Goal: Transaction & Acquisition: Download file/media

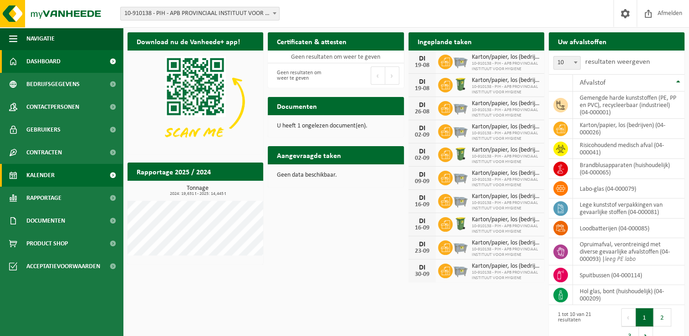
click at [46, 170] on span "Kalender" at bounding box center [40, 175] width 28 height 23
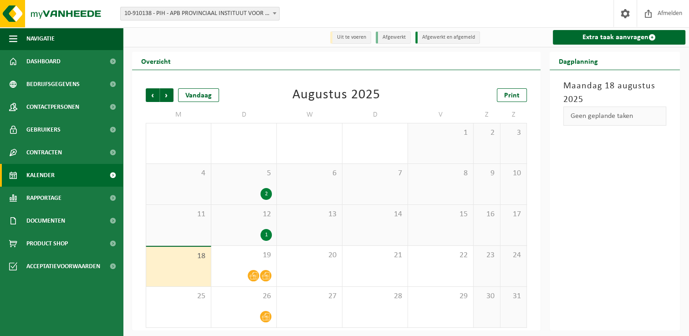
drag, startPoint x: 323, startPoint y: 108, endPoint x: 312, endPoint y: 108, distance: 10.9
click at [323, 108] on td "W" at bounding box center [310, 115] width 66 height 16
click at [315, 110] on td "W" at bounding box center [310, 115] width 66 height 16
click at [355, 98] on div "Augustus 2025" at bounding box center [337, 95] width 88 height 14
click at [78, 60] on link "Dashboard" at bounding box center [61, 61] width 123 height 23
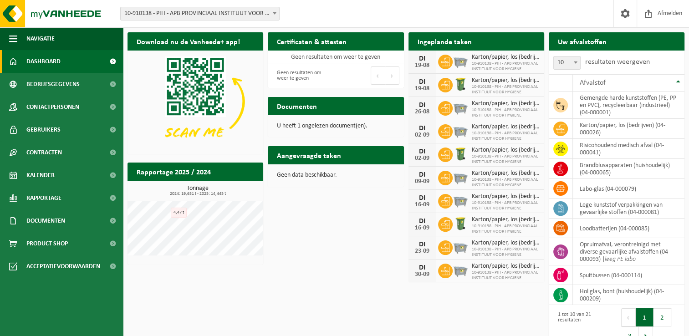
click at [337, 251] on div "Download nu de Vanheede+ app! Verberg Certificaten & attesten Bekijk uw certifi…" at bounding box center [406, 190] width 562 height 324
click at [376, 303] on div "Download nu de Vanheede+ app! Verberg Certificaten & attesten Bekijk uw certifi…" at bounding box center [406, 190] width 562 height 324
click at [53, 180] on span "Kalender" at bounding box center [40, 175] width 28 height 23
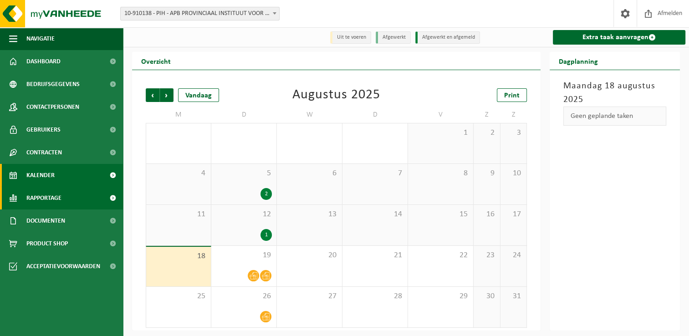
click at [62, 209] on link "Rapportage" at bounding box center [61, 198] width 123 height 23
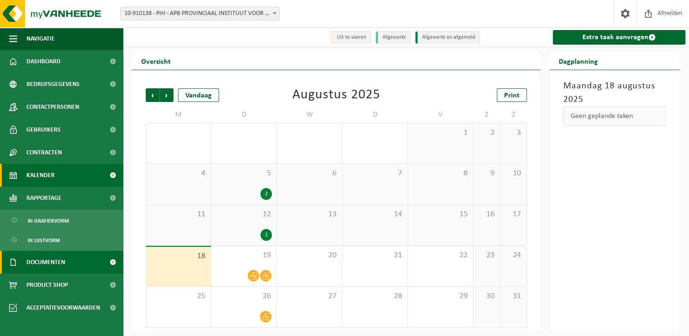
click at [52, 265] on span "Documenten" at bounding box center [45, 262] width 39 height 23
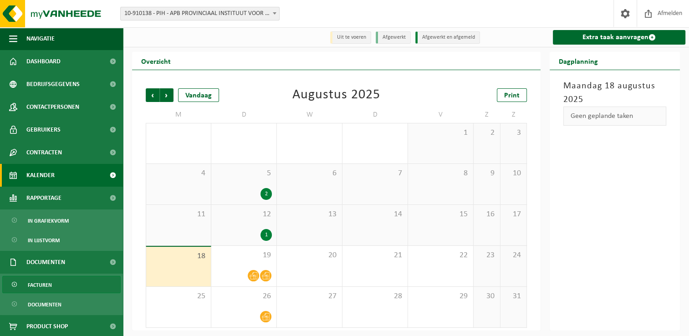
click at [55, 290] on link "Facturen" at bounding box center [61, 284] width 118 height 17
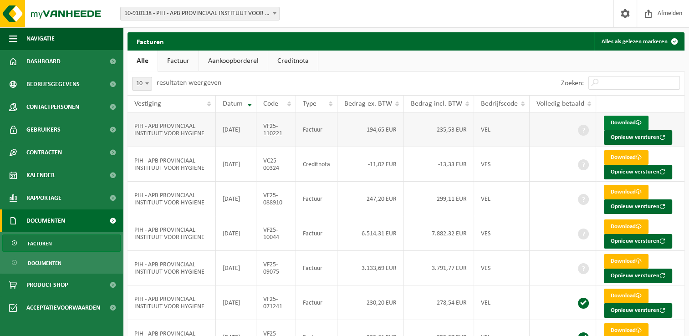
click at [619, 123] on link "Download" at bounding box center [626, 123] width 45 height 15
click at [64, 64] on link "Dashboard" at bounding box center [61, 61] width 123 height 23
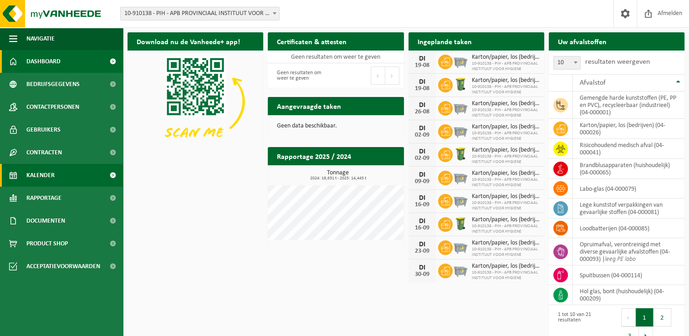
click at [53, 175] on span "Kalender" at bounding box center [40, 175] width 28 height 23
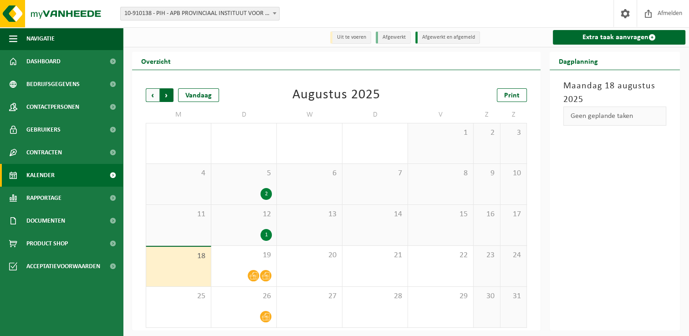
click at [149, 95] on span "Vorige" at bounding box center [153, 95] width 14 height 14
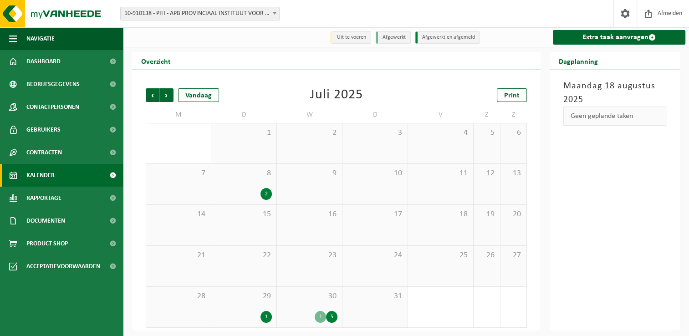
click at [242, 182] on div "8 2" at bounding box center [243, 184] width 65 height 41
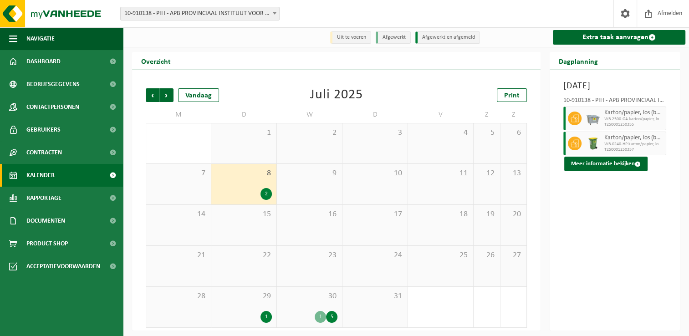
click at [238, 313] on div "1" at bounding box center [244, 317] width 56 height 12
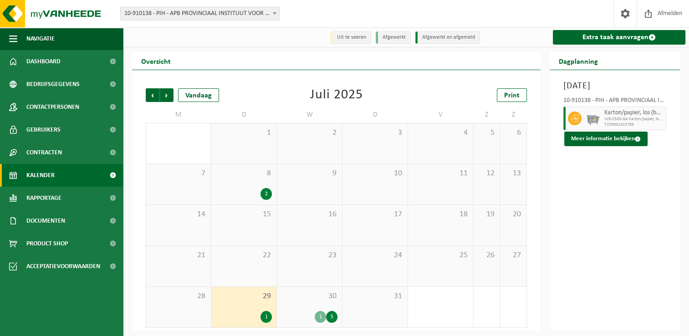
click at [323, 304] on div "30 1 5" at bounding box center [309, 307] width 65 height 41
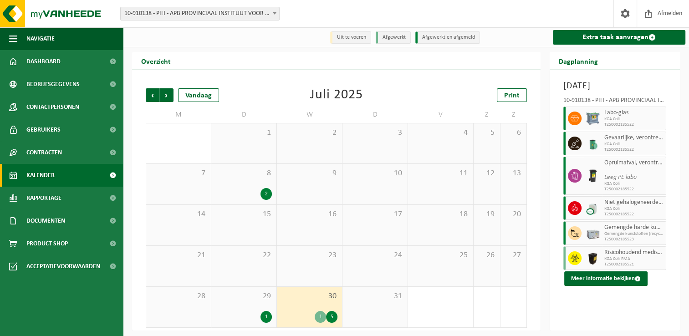
click at [251, 307] on div "29 1" at bounding box center [243, 307] width 65 height 41
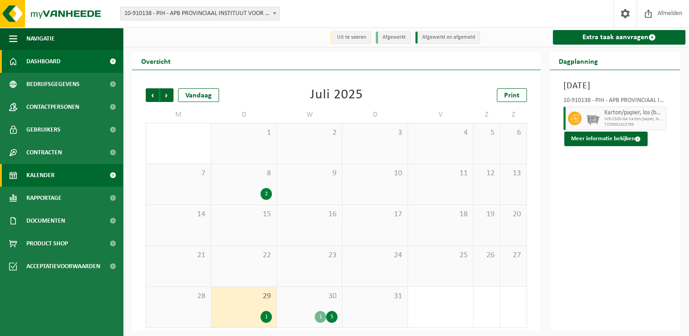
click at [67, 62] on link "Dashboard" at bounding box center [61, 61] width 123 height 23
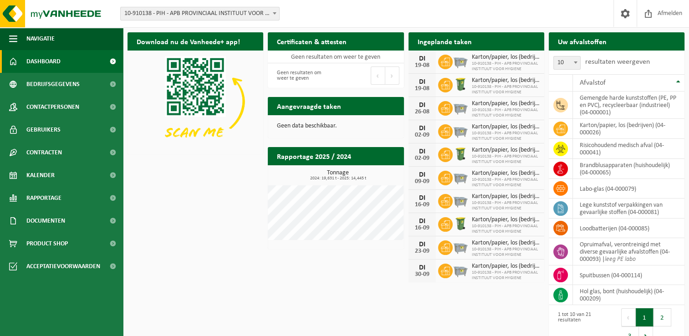
click at [186, 301] on div "Download nu de Vanheede+ app! Verberg Certificaten & attesten Bekijk uw certifi…" at bounding box center [406, 190] width 562 height 324
click at [229, 212] on div "Download nu de Vanheede+ app! Verberg Certificaten & attesten Bekijk uw certifi…" at bounding box center [406, 190] width 562 height 324
click at [44, 163] on span "Contracten" at bounding box center [44, 152] width 36 height 23
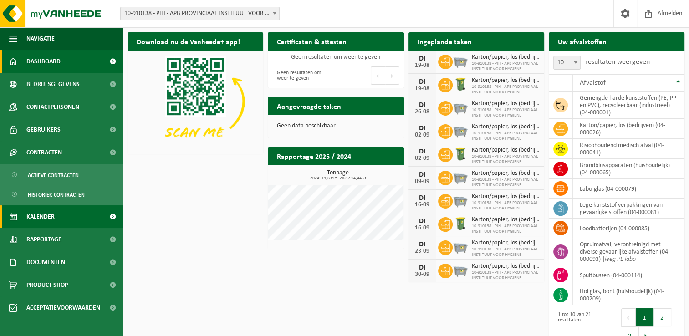
click at [55, 214] on link "Kalender" at bounding box center [61, 216] width 123 height 23
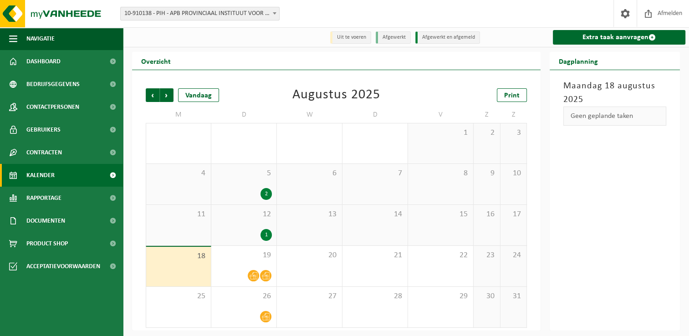
click at [323, 88] on div "Augustus 2025" at bounding box center [337, 95] width 88 height 14
click at [335, 102] on div "Augustus 2025" at bounding box center [337, 95] width 88 height 14
click at [300, 94] on div "Augustus 2025" at bounding box center [337, 95] width 88 height 14
click at [358, 108] on td "D" at bounding box center [376, 115] width 66 height 16
